Goal: Task Accomplishment & Management: Use online tool/utility

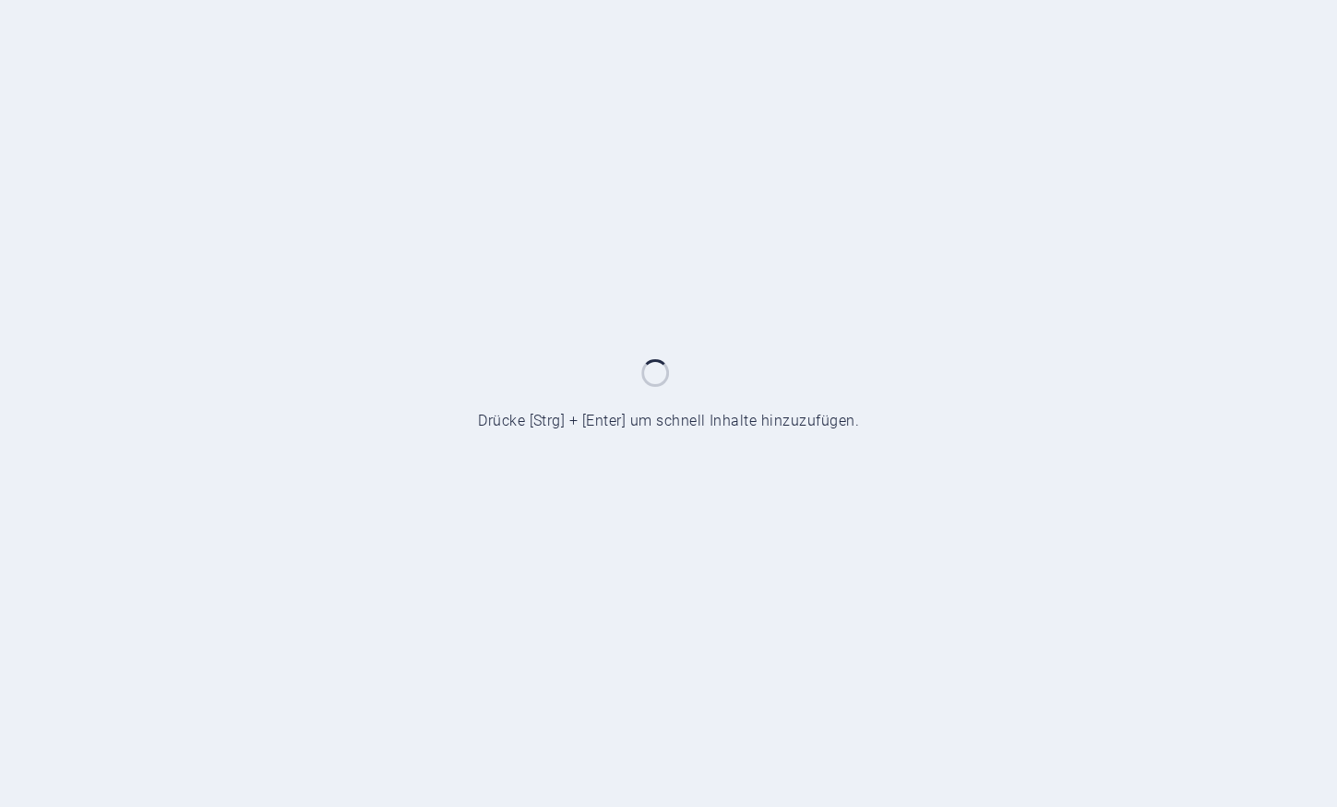
click at [633, 484] on div at bounding box center [668, 403] width 1337 height 807
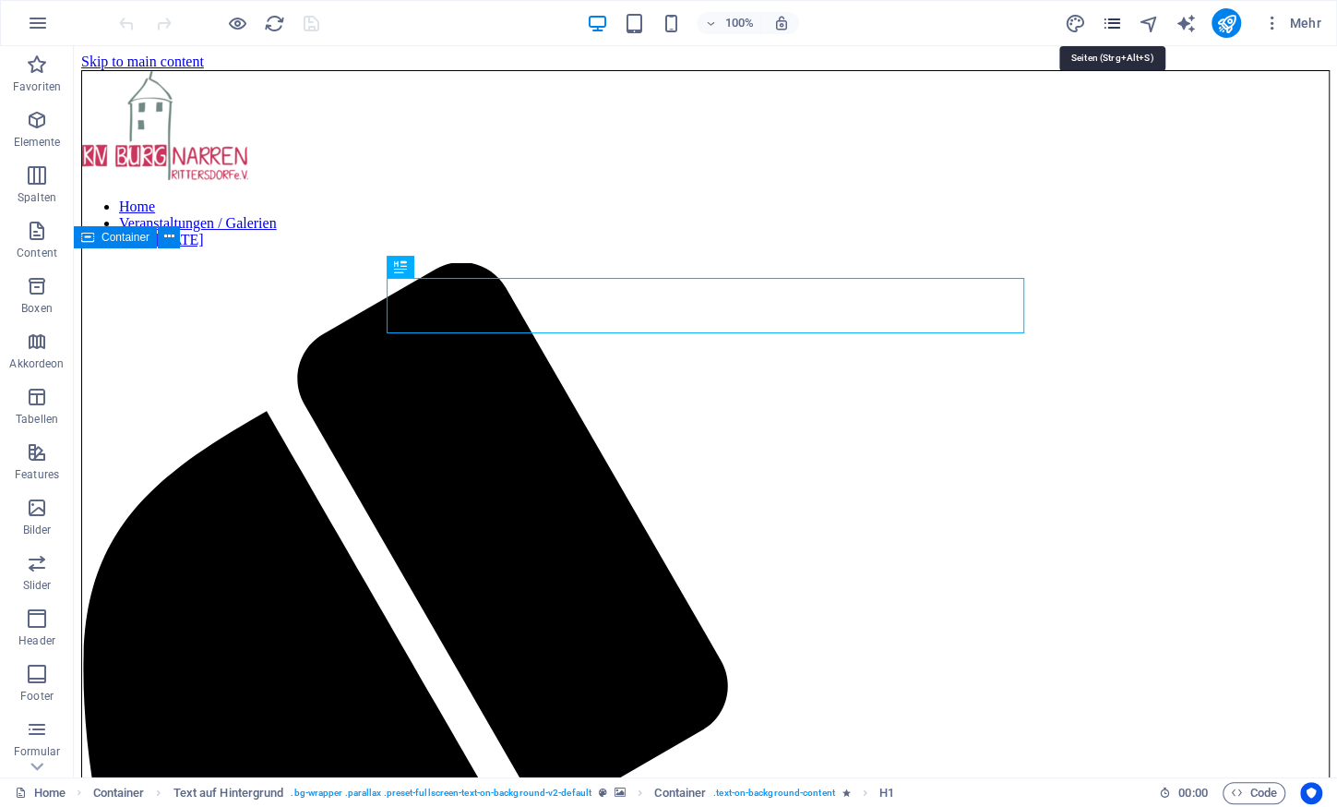
click at [1113, 16] on icon "pages" at bounding box center [1111, 23] width 21 height 21
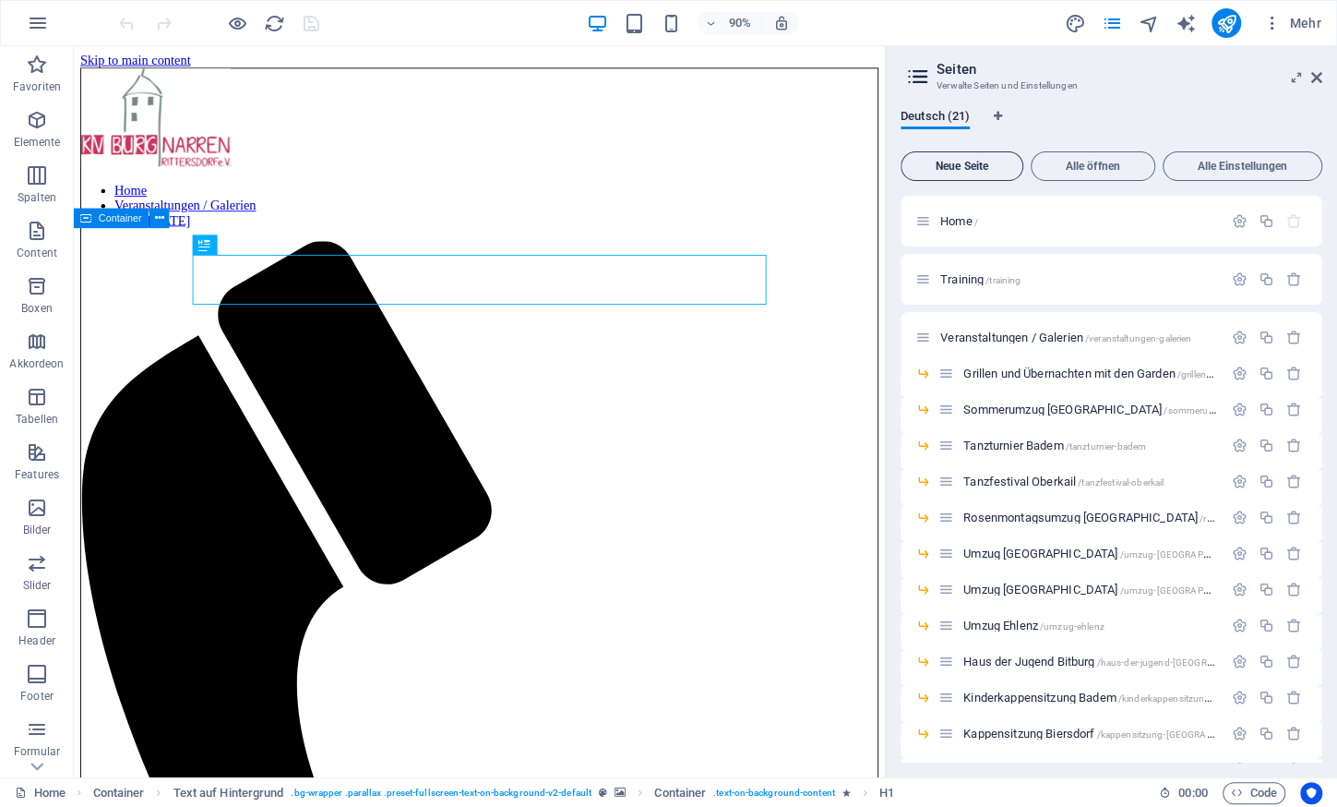
click at [942, 166] on span "Neue Seite" at bounding box center [962, 166] width 106 height 11
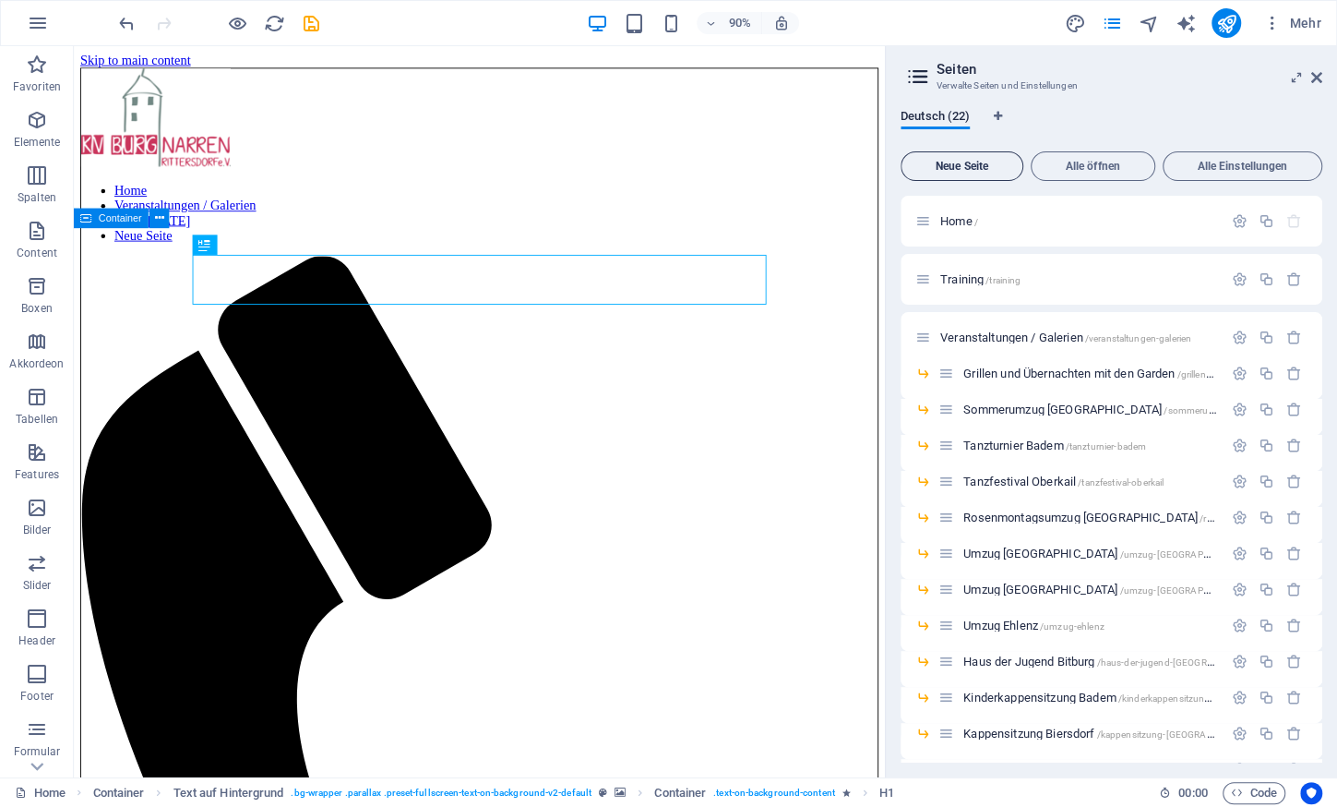
scroll to position [678, 0]
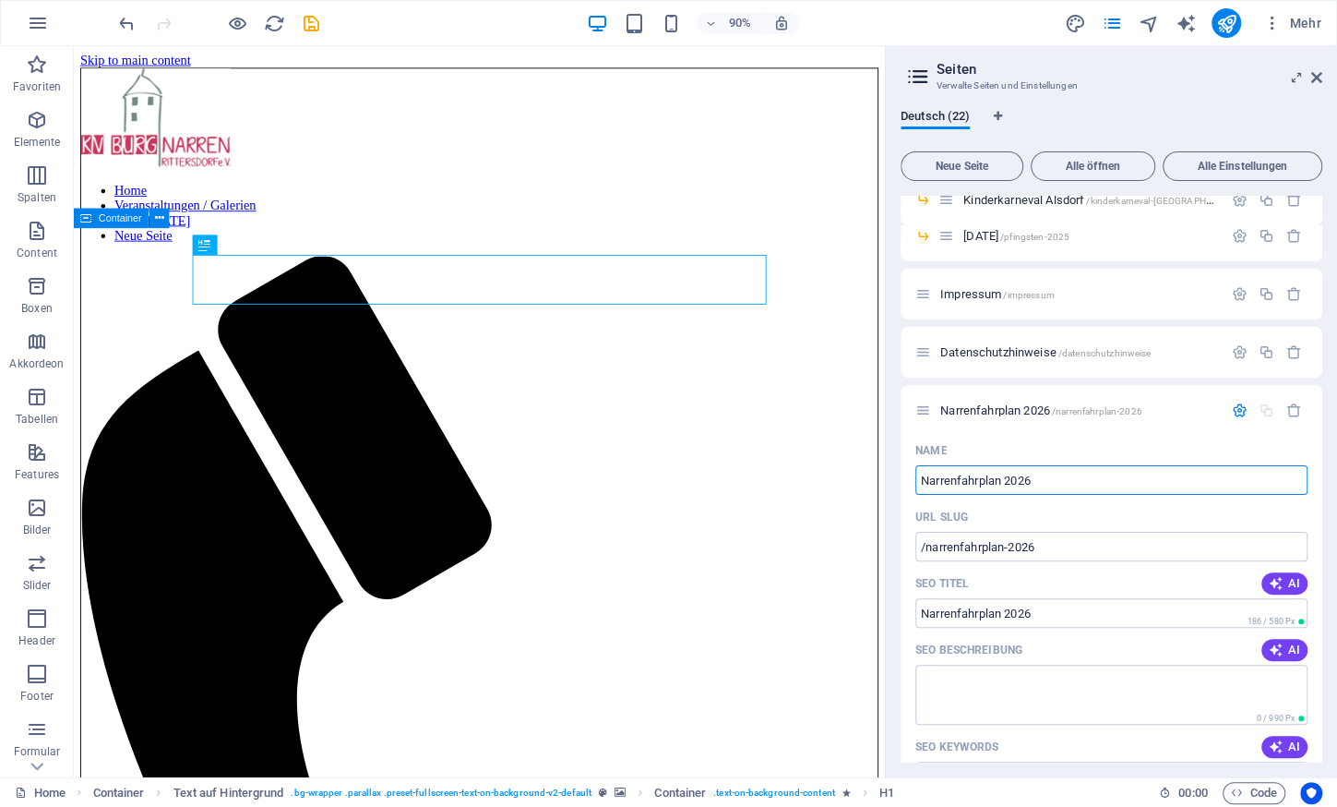
type input "Narrenfahrplan 2026"
type input "/narrenfahrplan-2026"
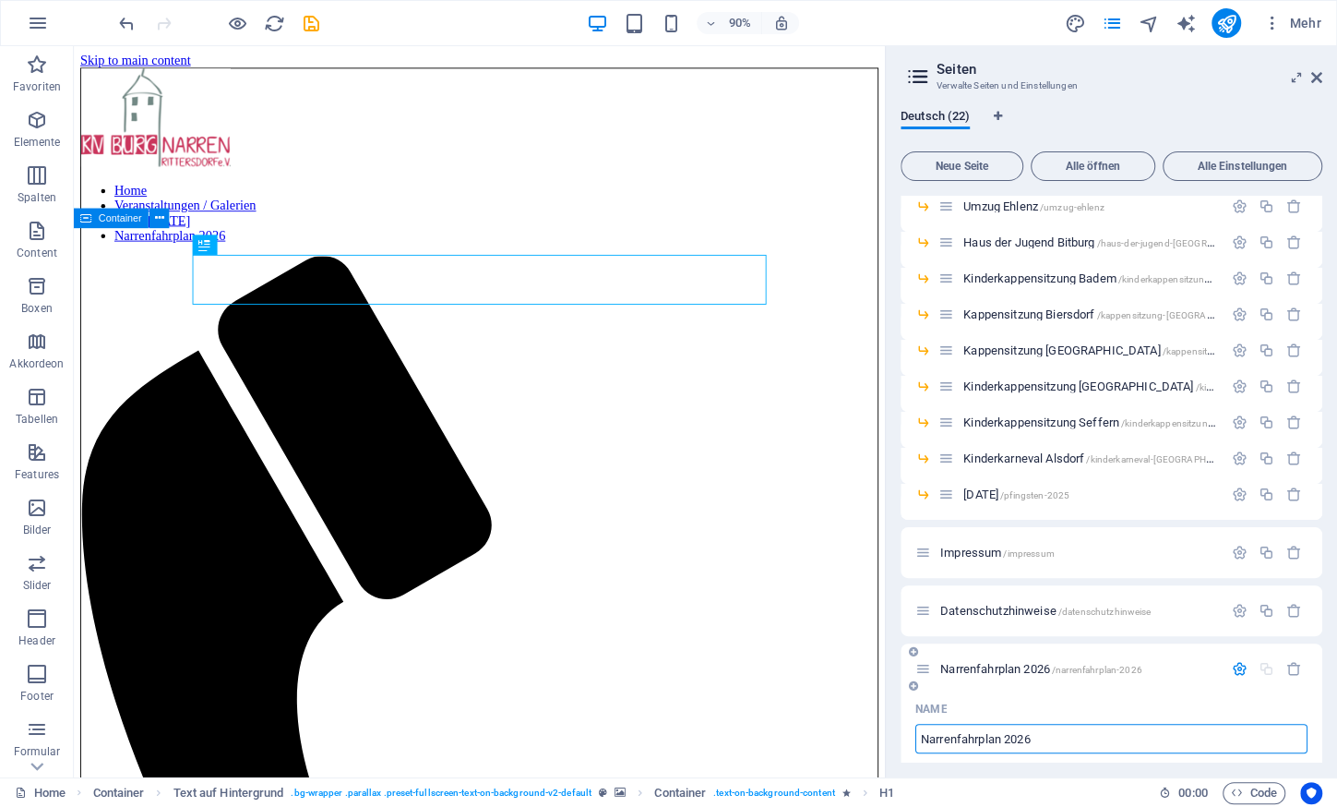
scroll to position [501, 0]
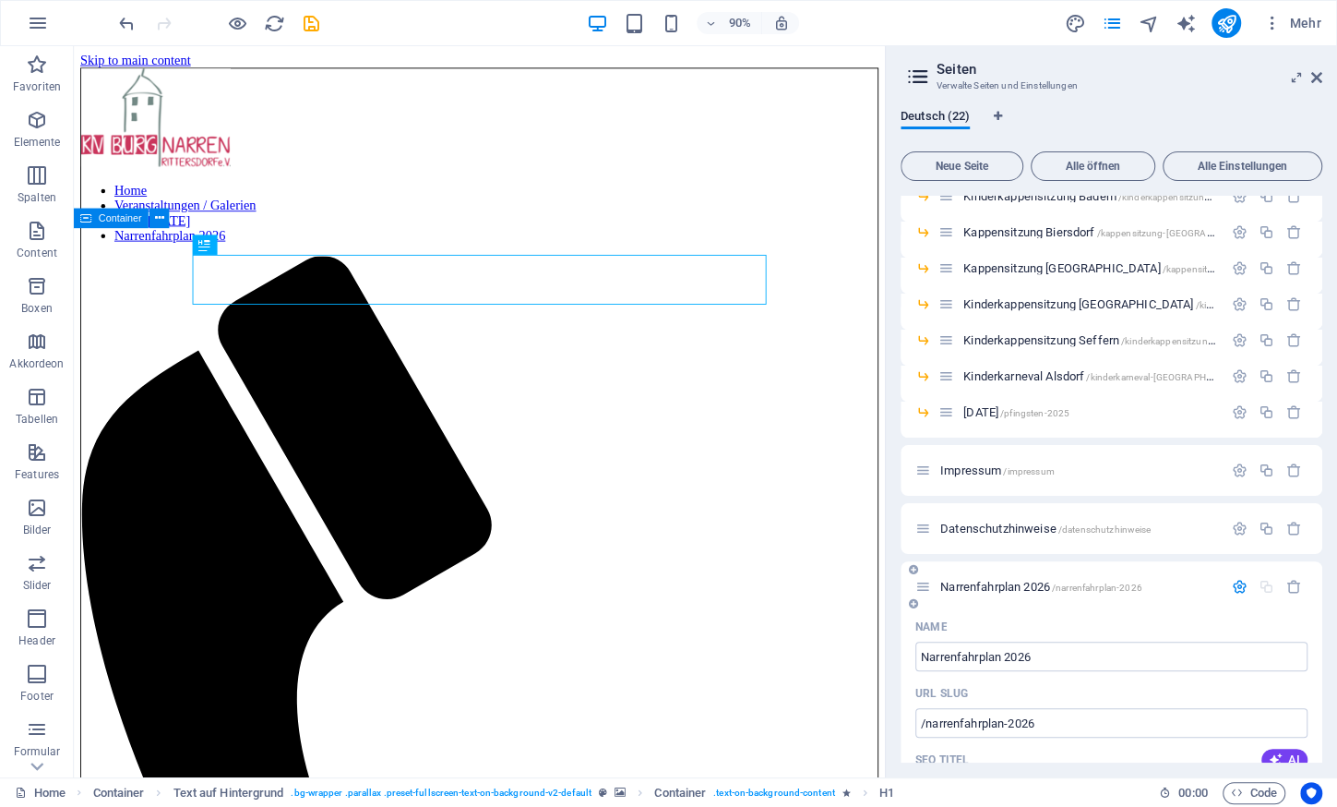
click at [1241, 588] on icon "button" at bounding box center [1240, 587] width 16 height 16
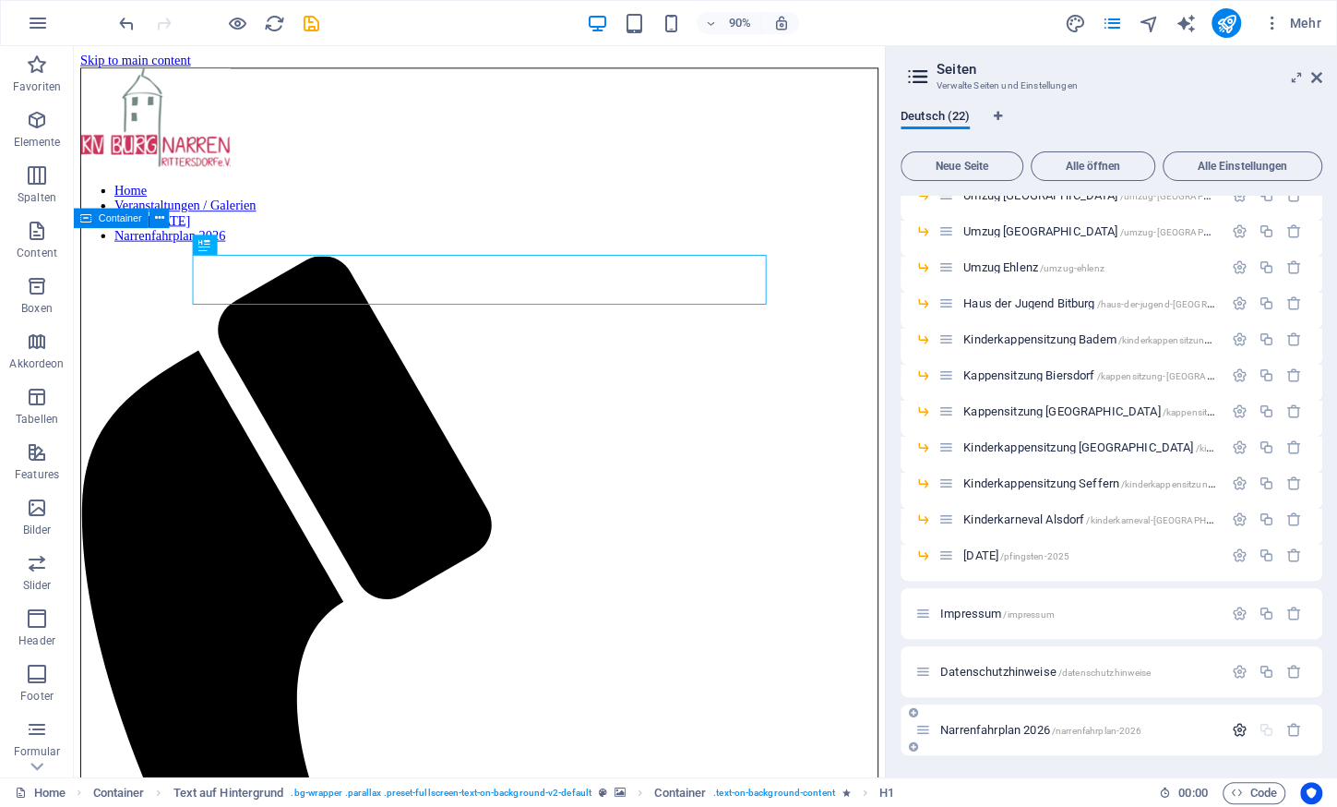
scroll to position [357, 0]
click at [1011, 728] on span "Narrenfahrplan 2026 /narrenfahrplan-2026" at bounding box center [1041, 731] width 201 height 14
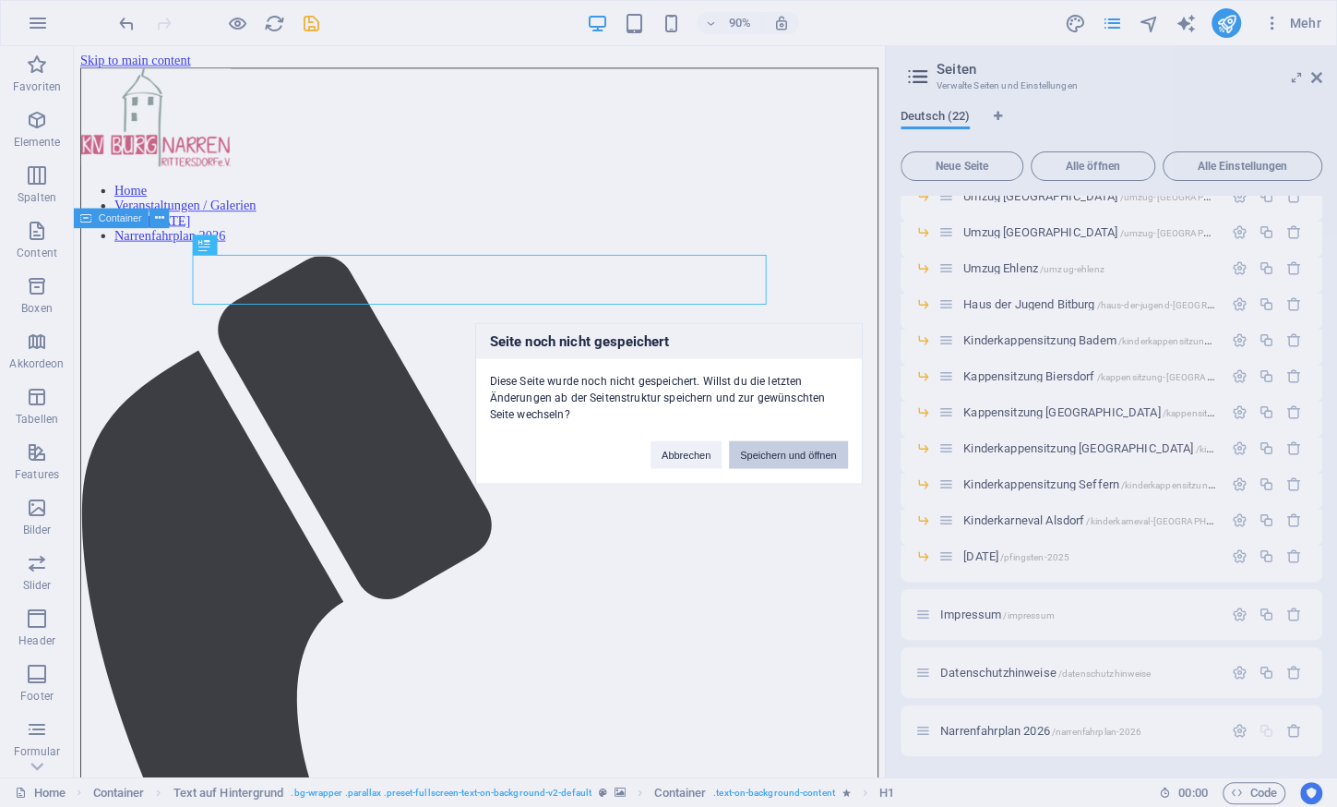
click at [797, 453] on button "Speichern und öffnen" at bounding box center [788, 455] width 118 height 28
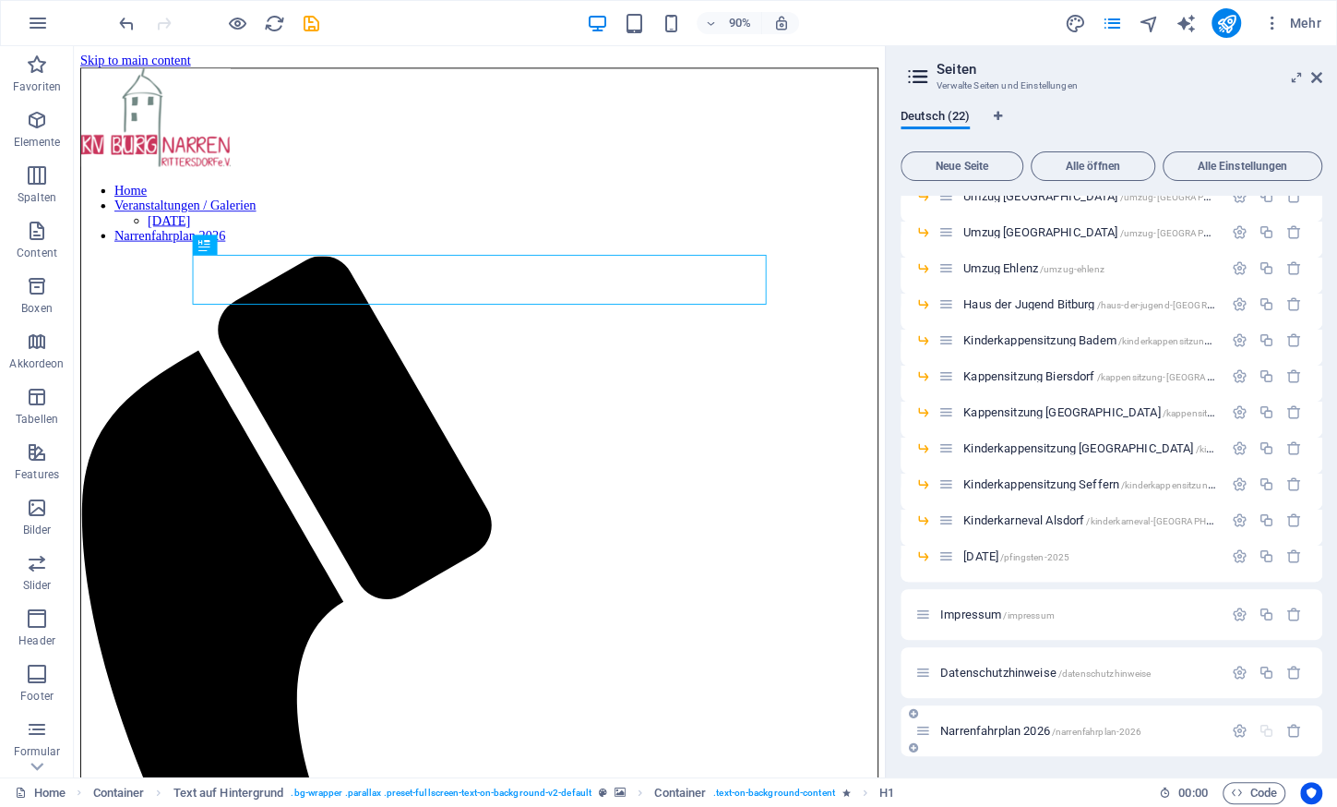
click at [998, 726] on span "Narrenfahrplan 2026 /narrenfahrplan-2026" at bounding box center [1041, 731] width 201 height 14
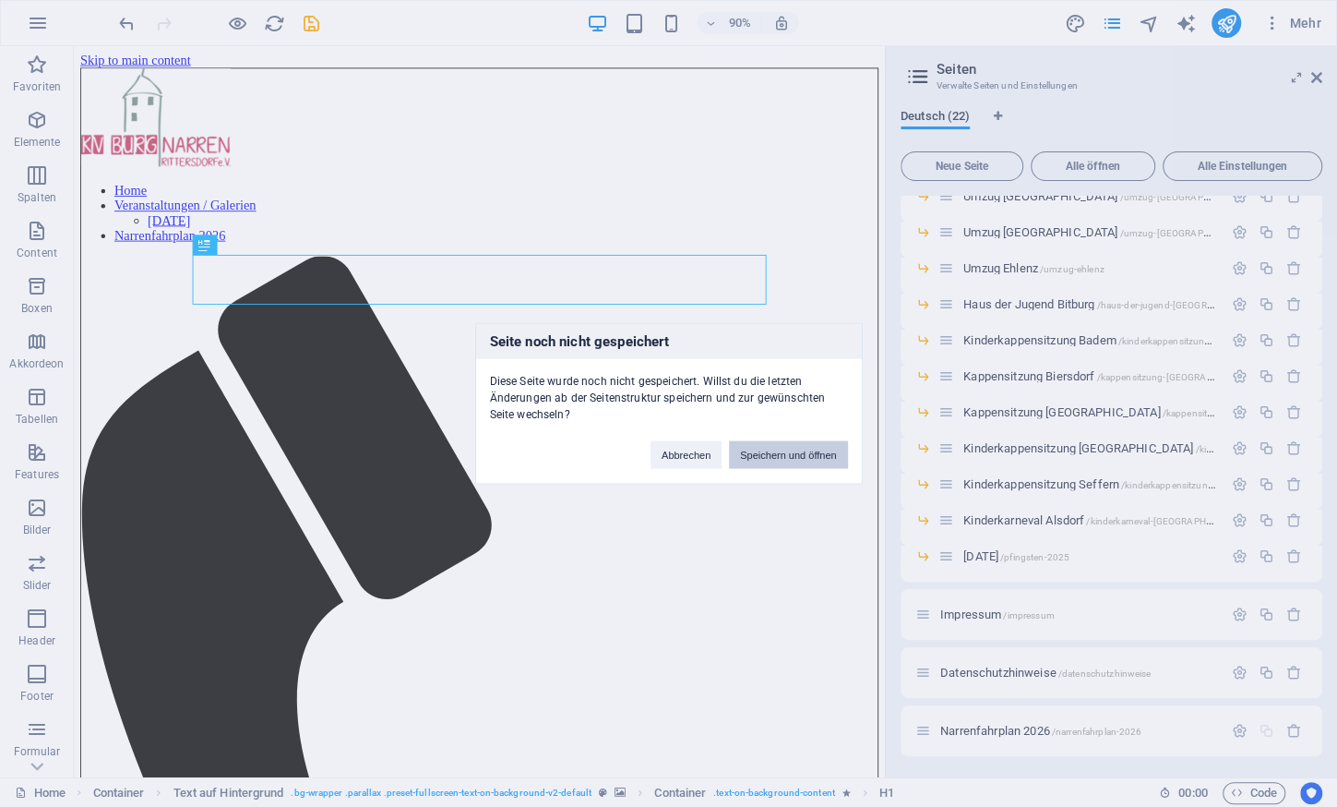
click at [788, 454] on button "Speichern und öffnen" at bounding box center [788, 455] width 118 height 28
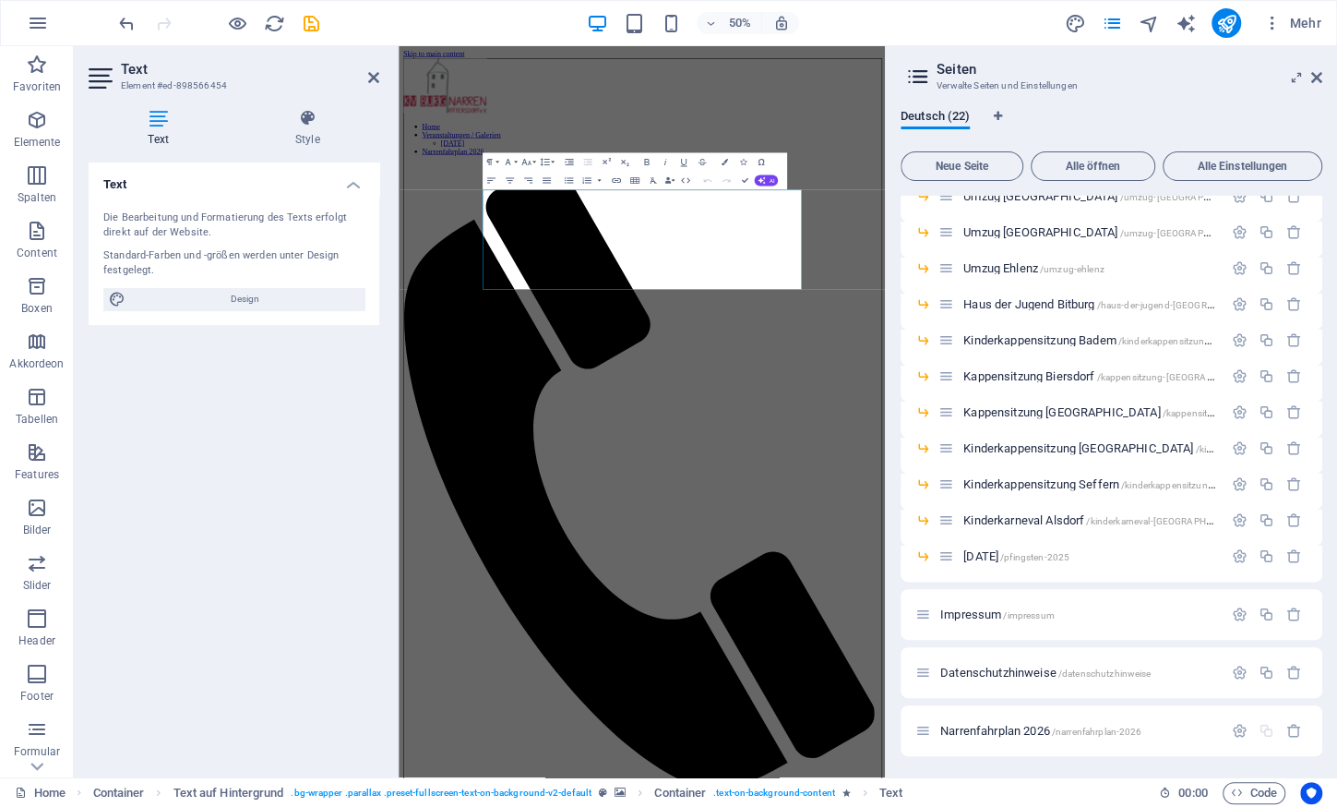
click at [282, 384] on div "Text Die Bearbeitung und Formatierung des Texts erfolgt direkt auf der Website.…" at bounding box center [234, 462] width 291 height 600
click at [1000, 735] on span "Narrenfahrplan 2026 /narrenfahrplan-2026" at bounding box center [1041, 731] width 201 height 14
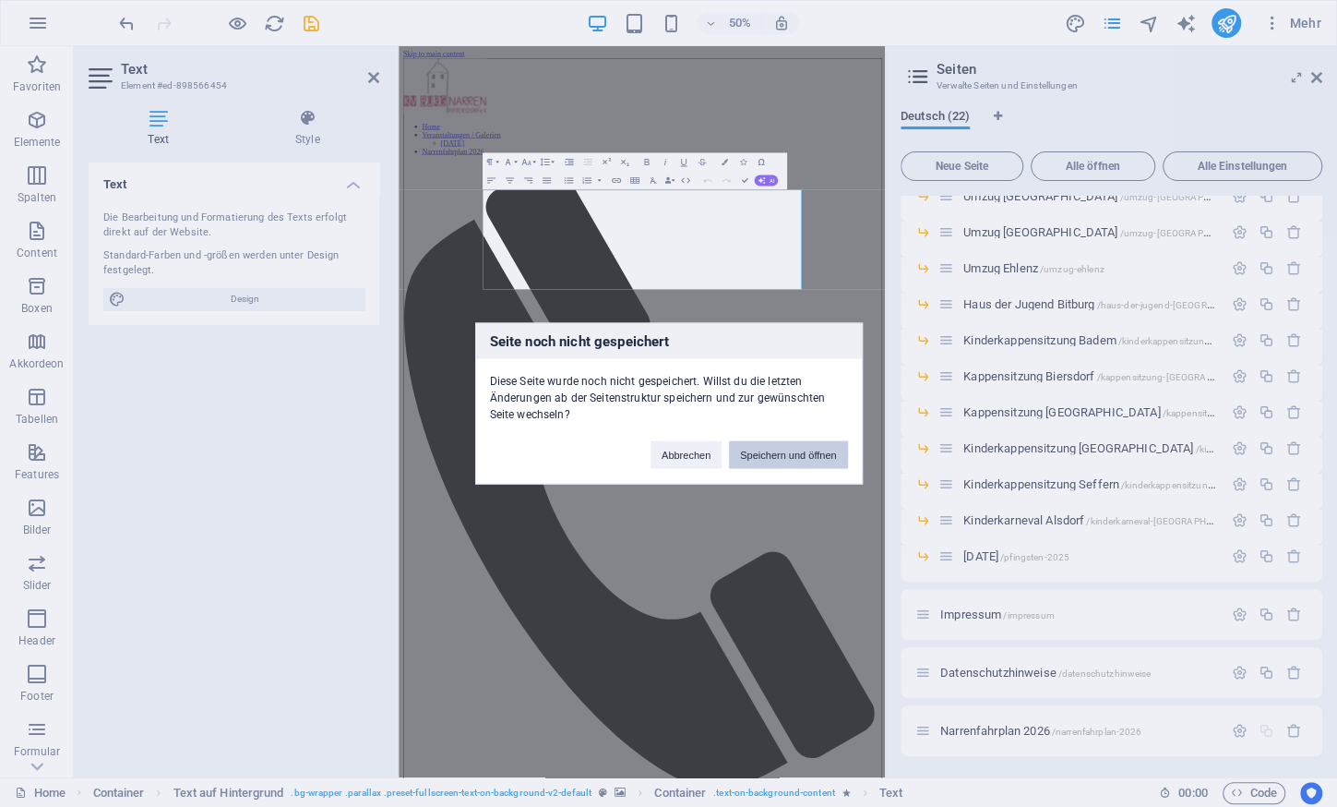
click at [814, 462] on button "Speichern und öffnen" at bounding box center [788, 455] width 118 height 28
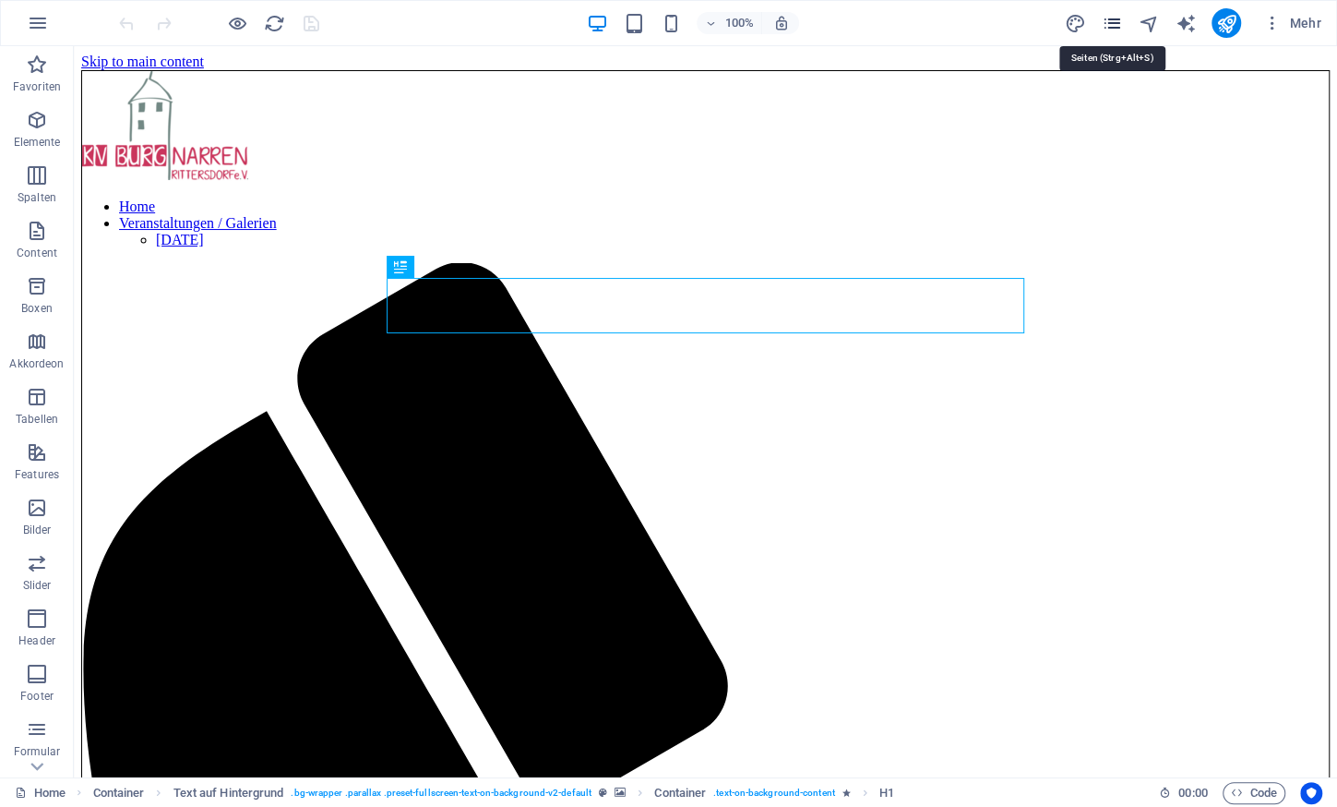
click at [1112, 23] on icon "pages" at bounding box center [1111, 23] width 21 height 21
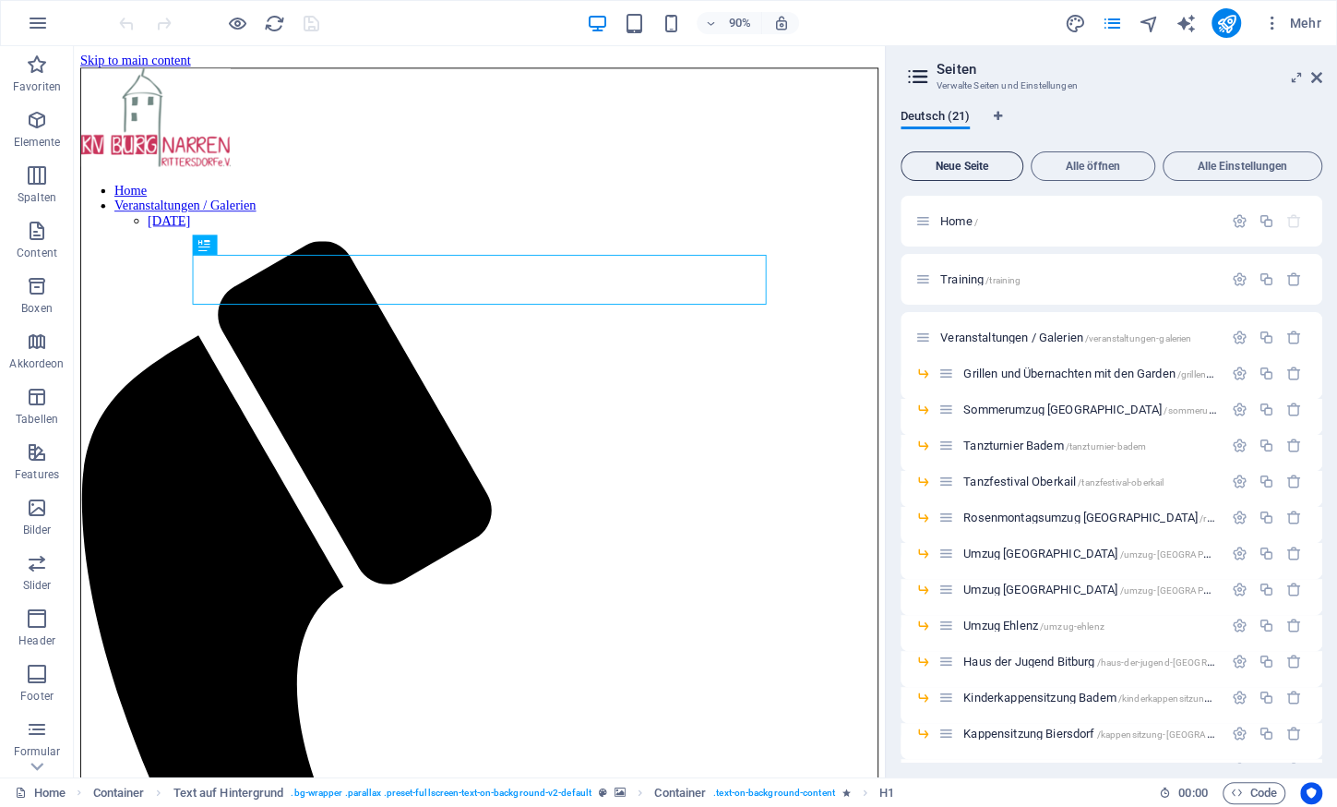
click at [965, 166] on span "Neue Seite" at bounding box center [962, 166] width 106 height 11
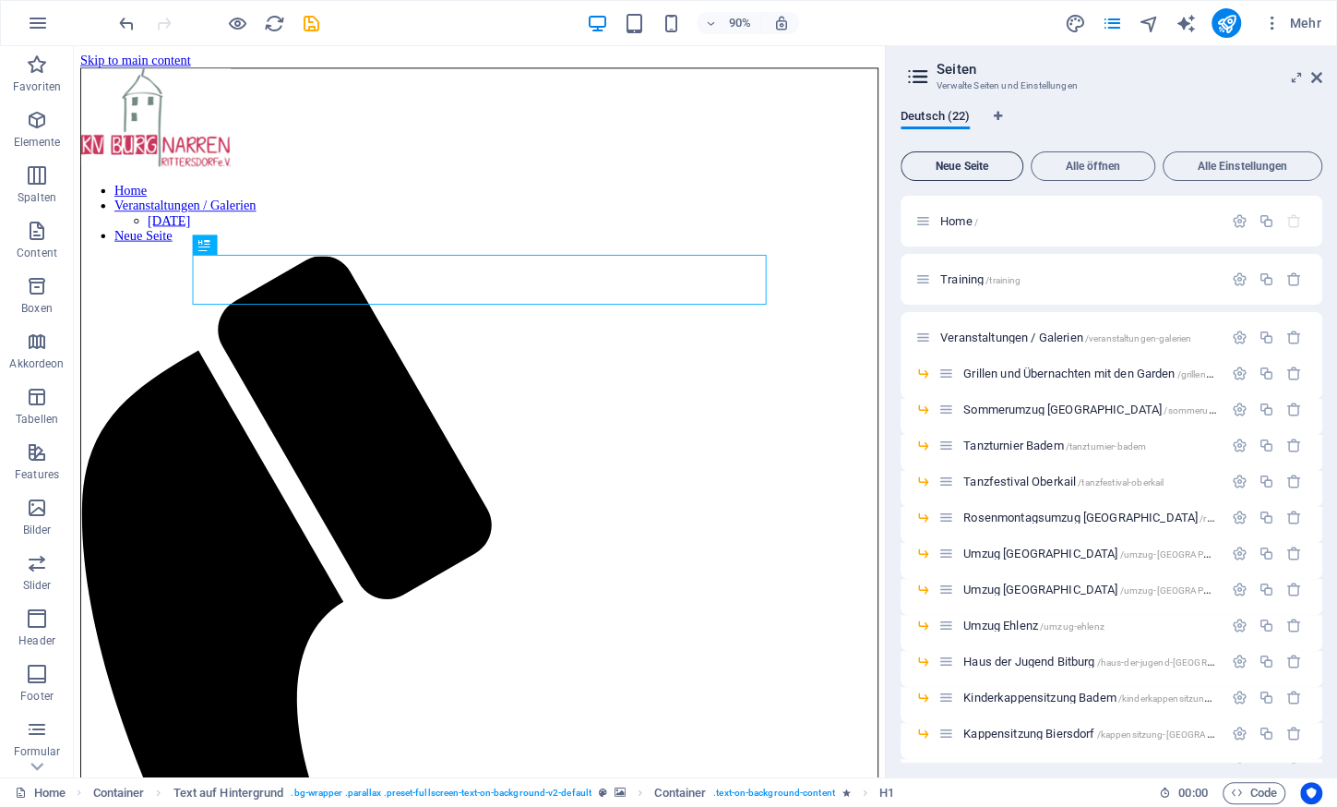
scroll to position [678, 0]
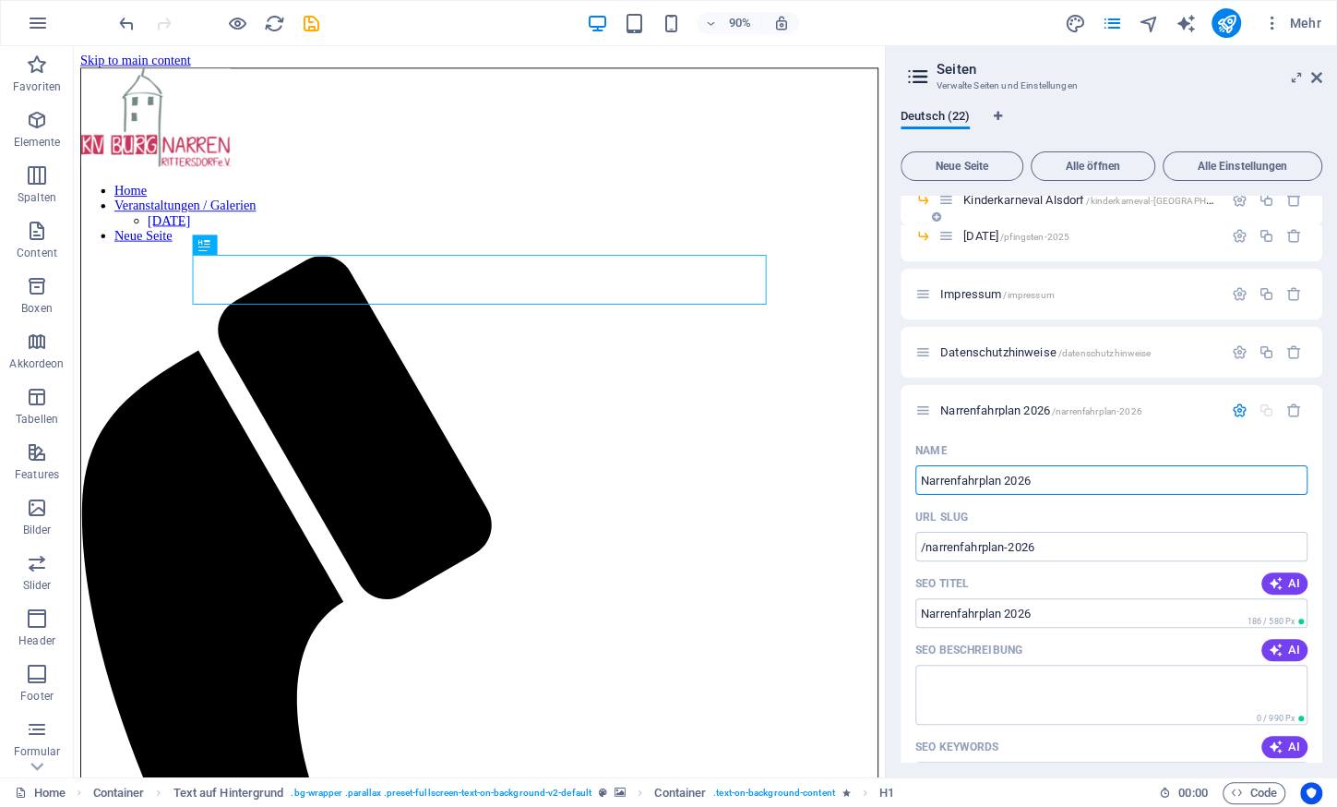
type input "Narrenfahrplan 2026"
type input "/narrenfahrplan-2026"
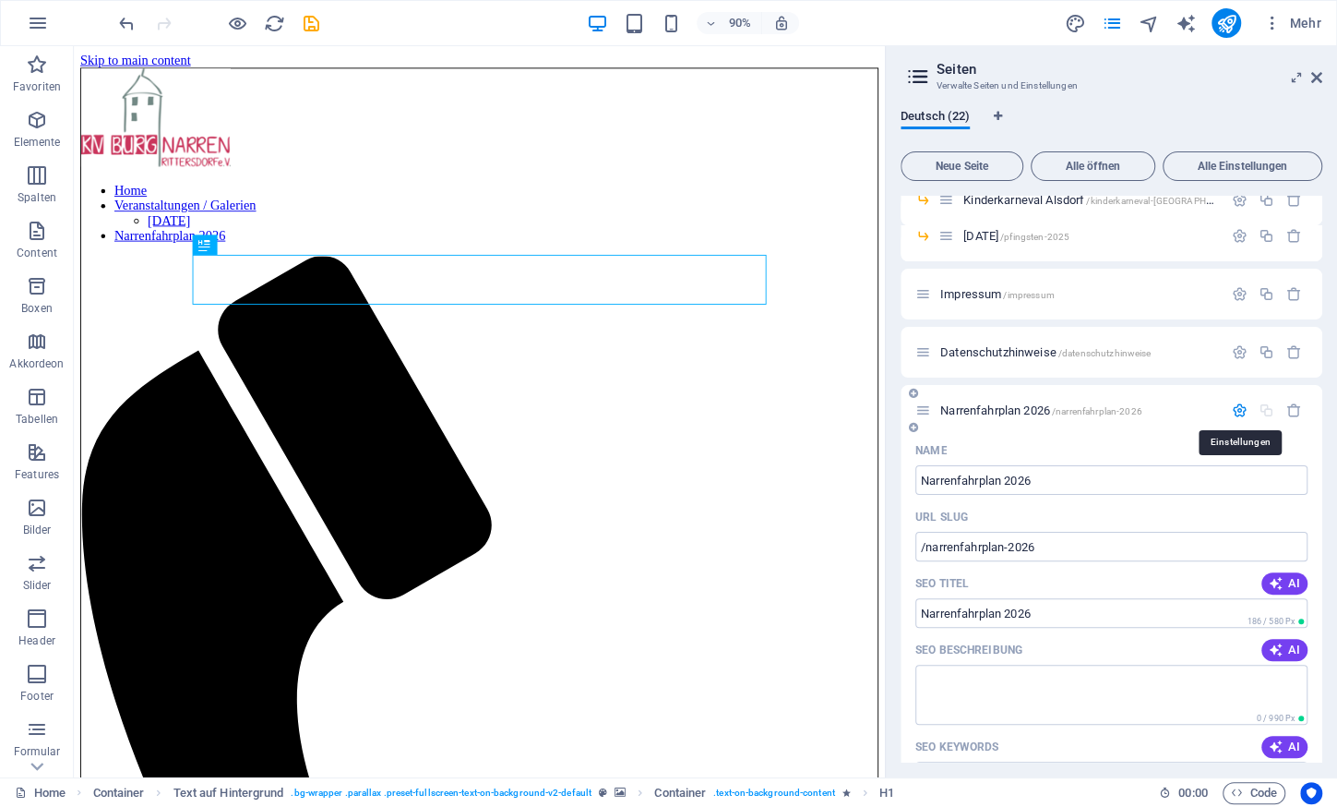
click at [1243, 413] on icon "button" at bounding box center [1240, 410] width 16 height 16
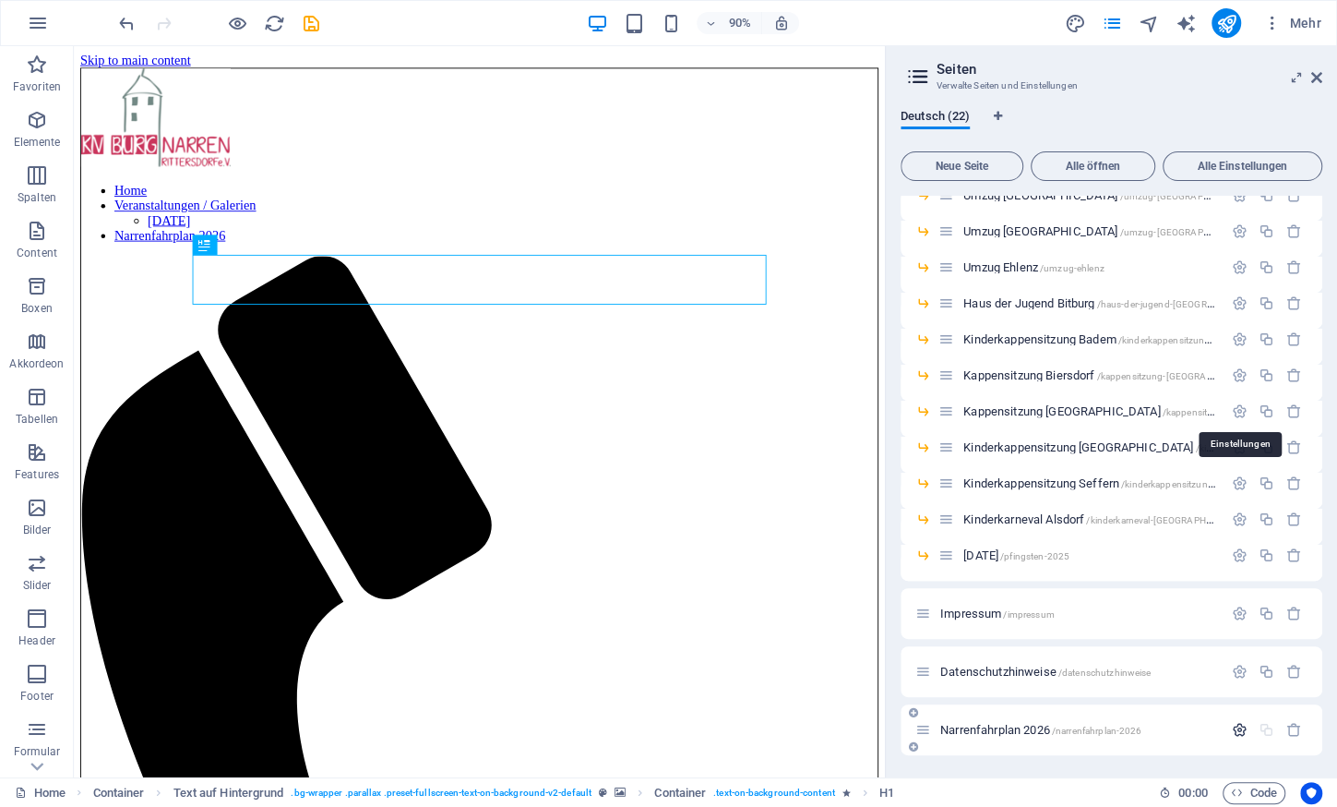
scroll to position [357, 0]
click at [314, 27] on icon "save" at bounding box center [311, 23] width 21 height 21
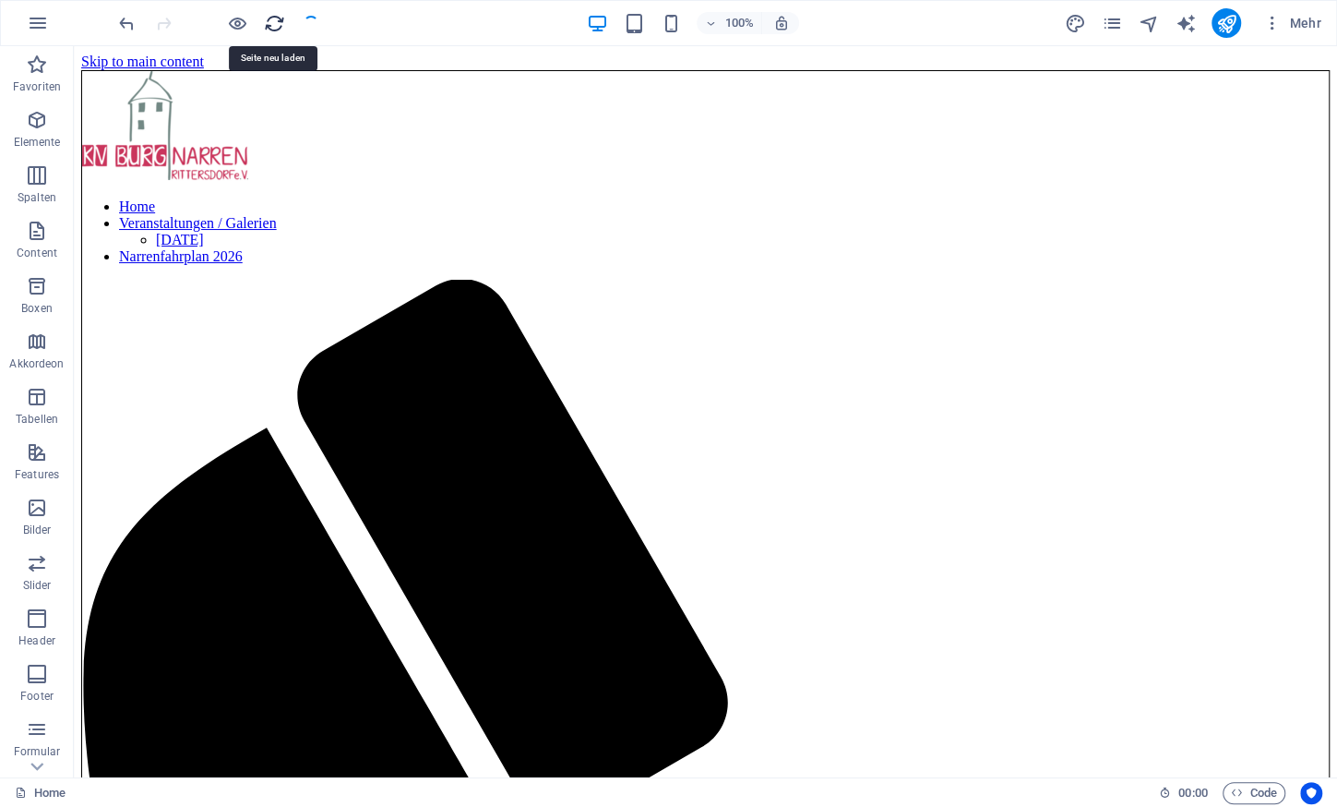
click at [270, 13] on icon "reload" at bounding box center [274, 23] width 21 height 21
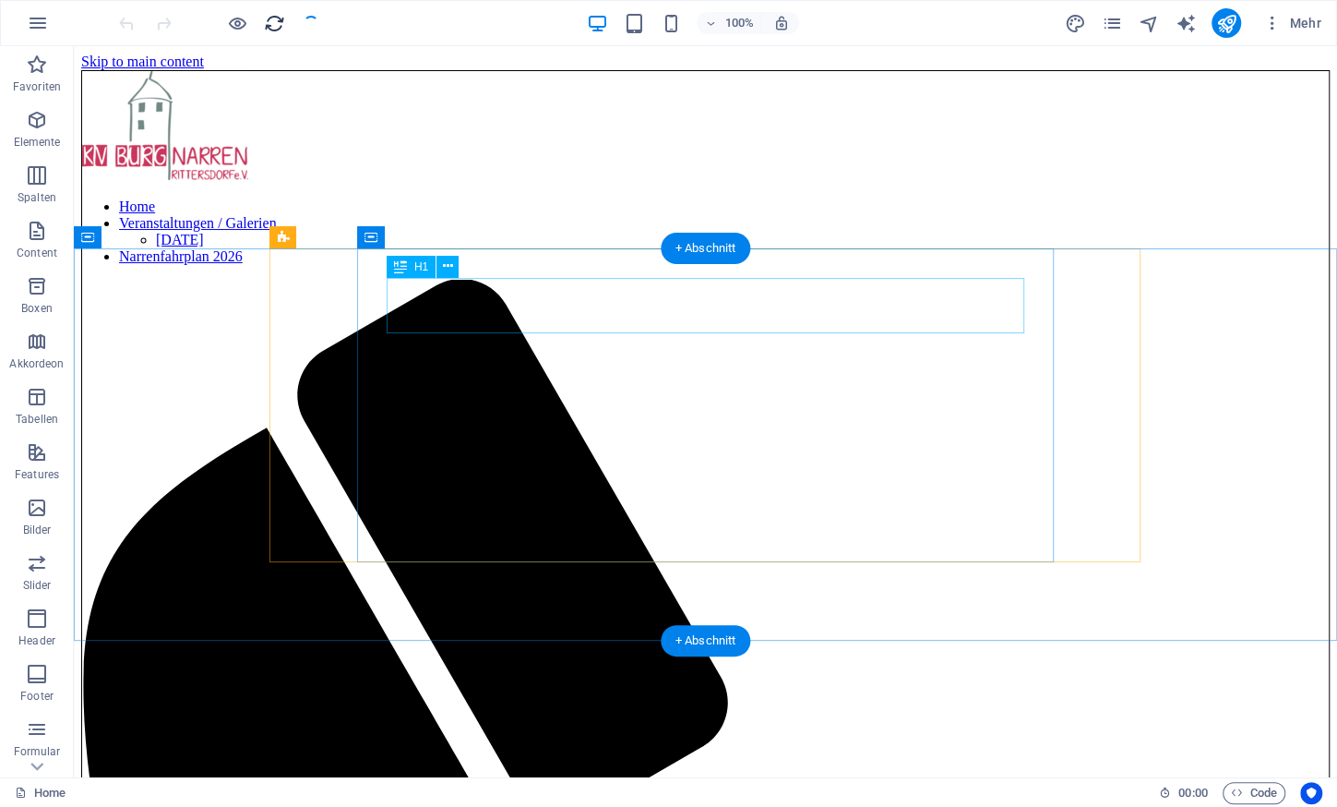
scroll to position [0, 0]
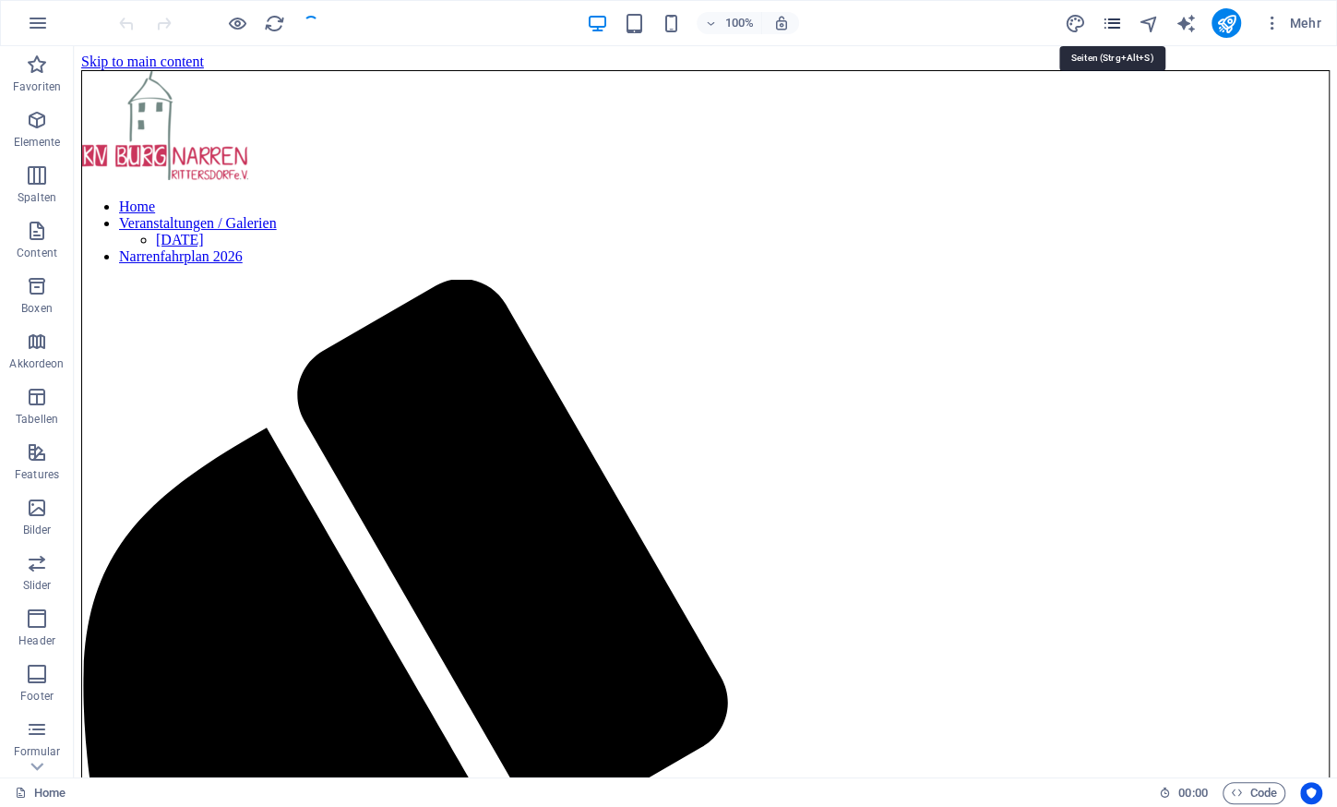
click at [1113, 14] on icon "pages" at bounding box center [1111, 23] width 21 height 21
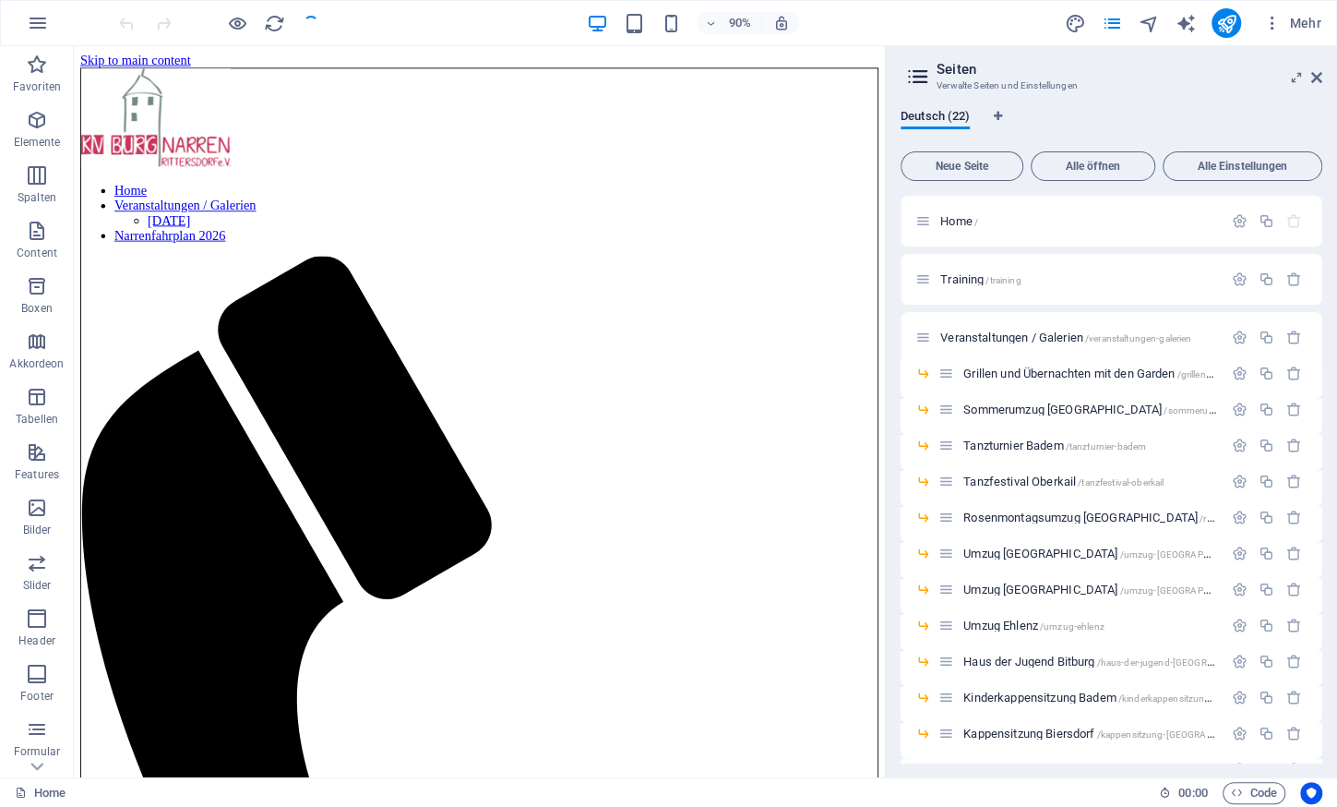
scroll to position [678, 0]
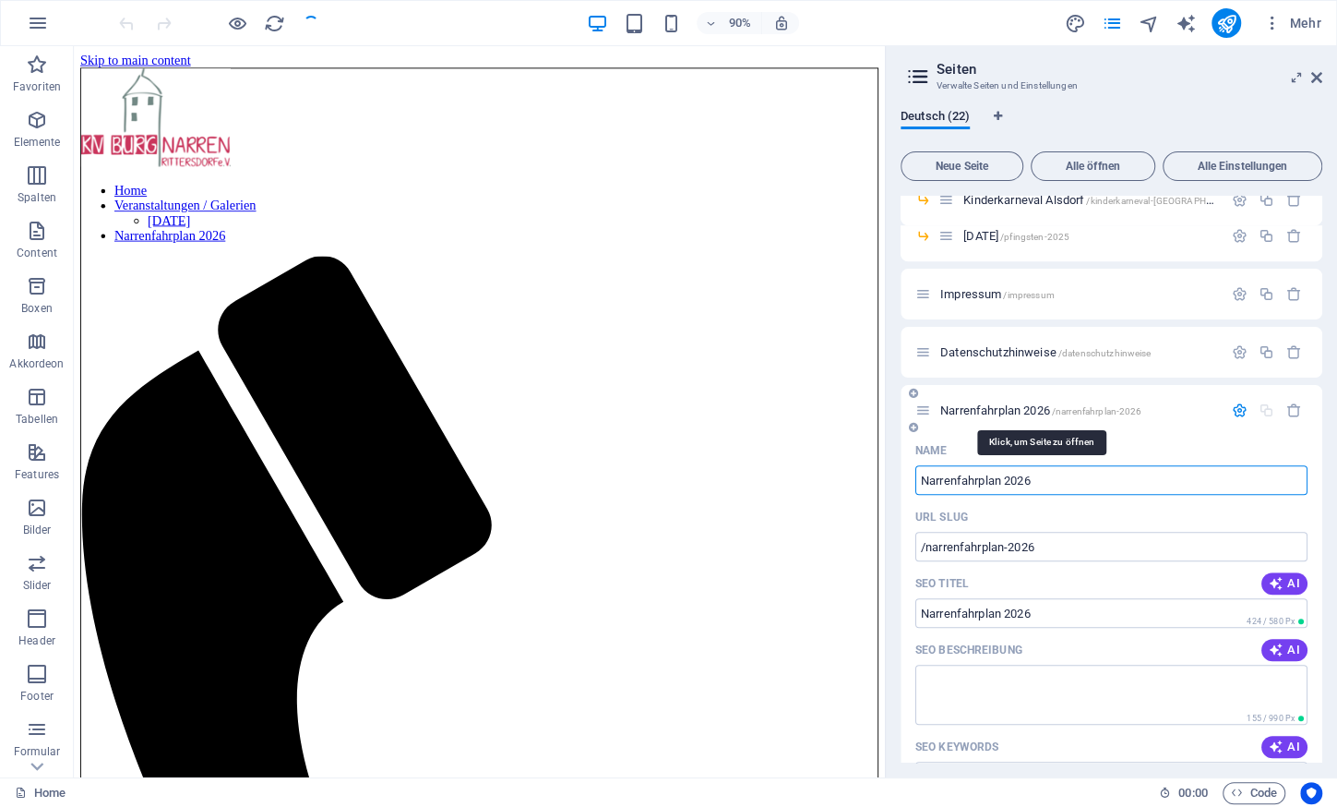
click at [1021, 410] on span "Narrenfahrplan 2026 /narrenfahrplan-2026" at bounding box center [1041, 410] width 201 height 14
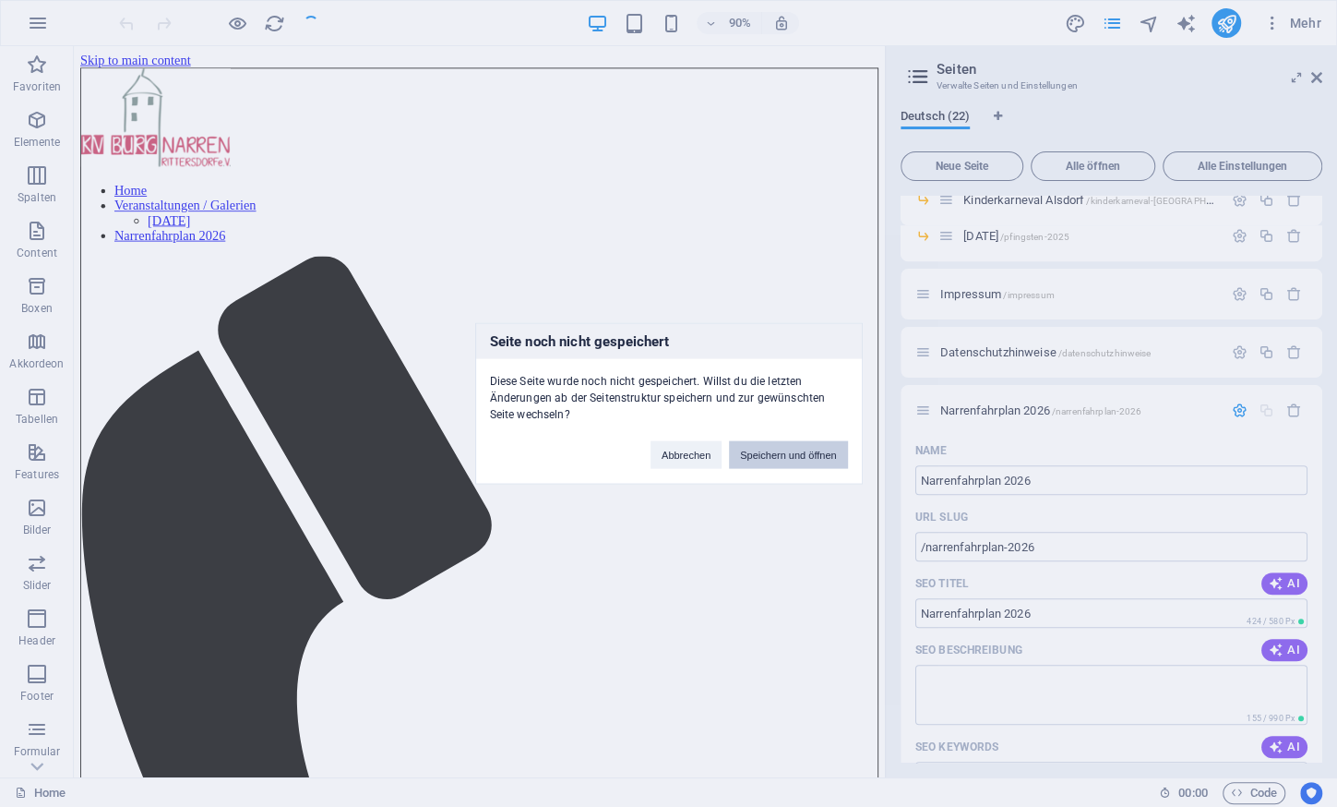
click at [811, 444] on button "Speichern und öffnen" at bounding box center [788, 455] width 118 height 28
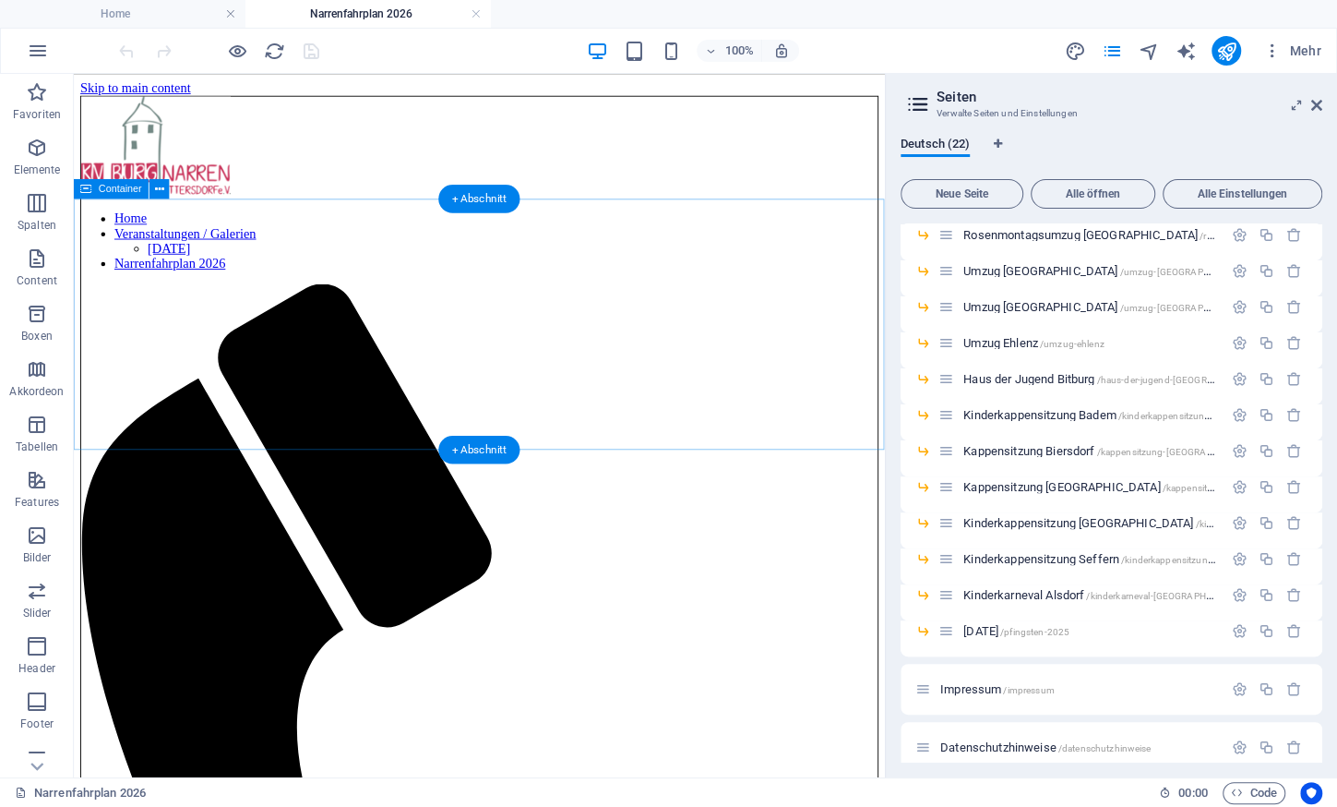
scroll to position [0, 0]
